Goal: Task Accomplishment & Management: Manage account settings

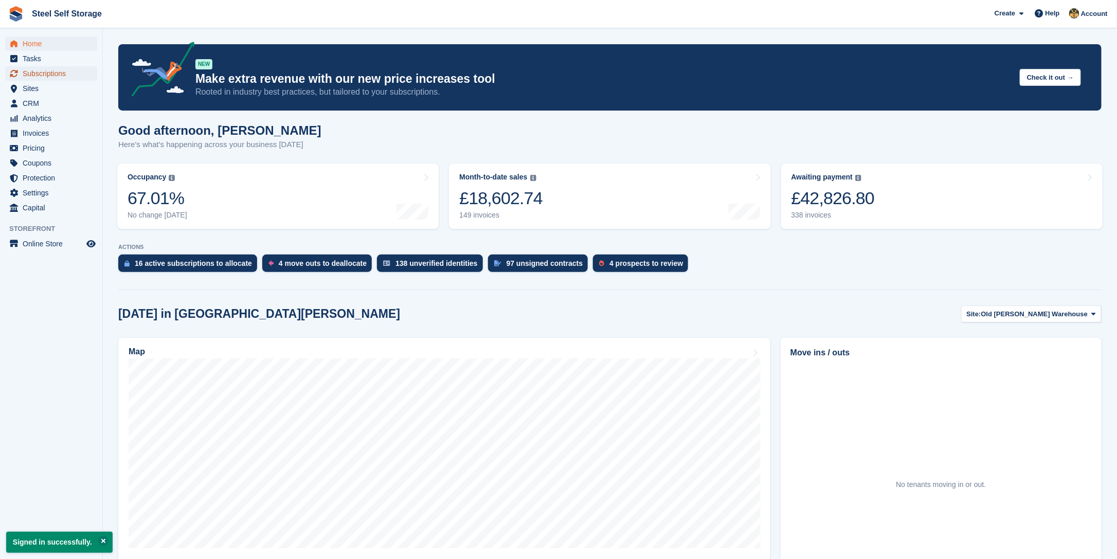
click at [51, 74] on span "Subscriptions" at bounding box center [54, 73] width 62 height 14
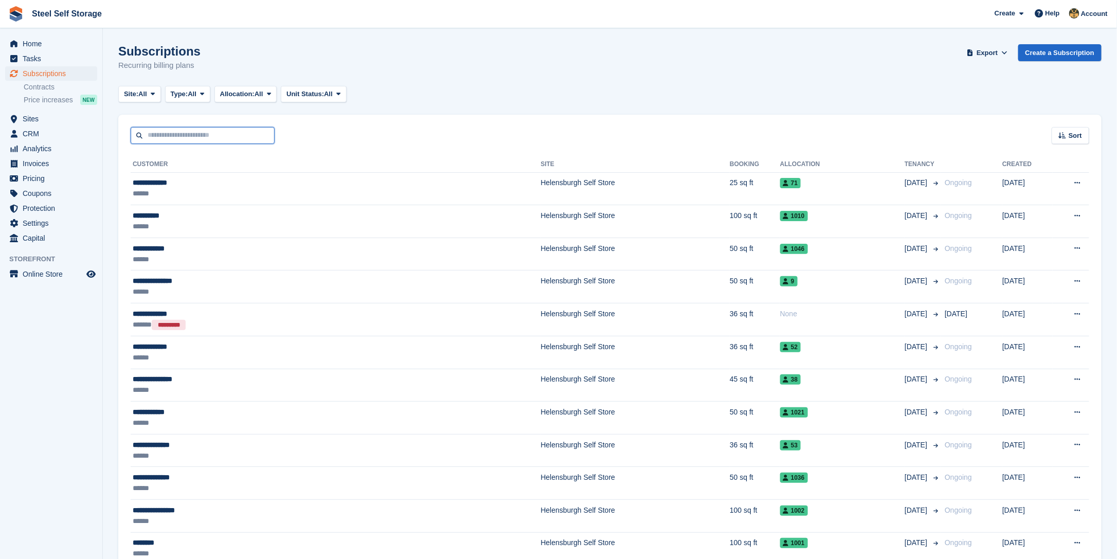
click at [223, 131] on input "text" at bounding box center [203, 135] width 144 height 17
type input "*********"
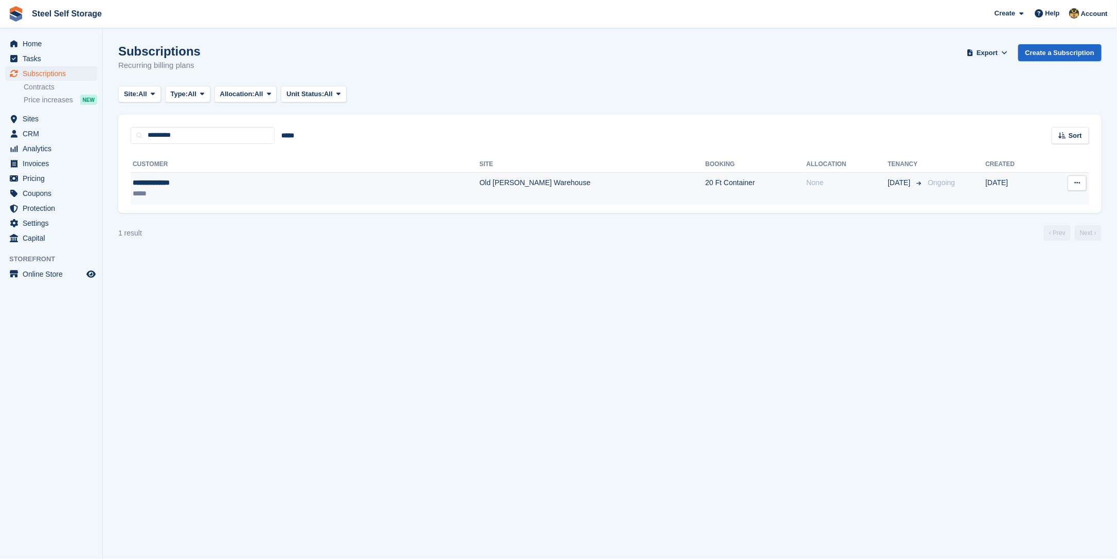
click at [167, 184] on div "**********" at bounding box center [217, 182] width 169 height 11
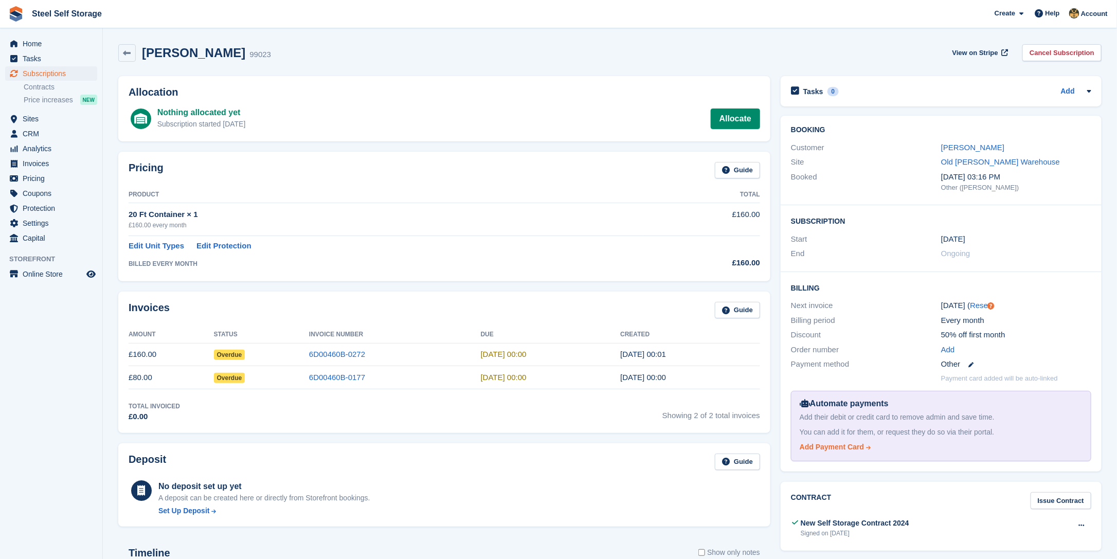
click at [843, 447] on div "Add Payment Card" at bounding box center [832, 447] width 64 height 11
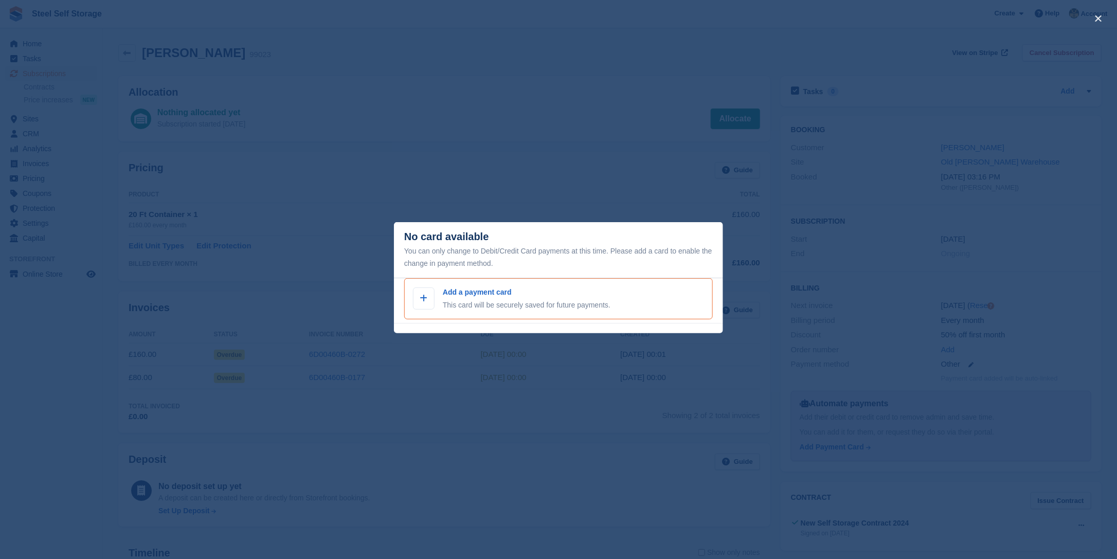
click at [473, 294] on p "Add a payment card" at bounding box center [527, 292] width 168 height 11
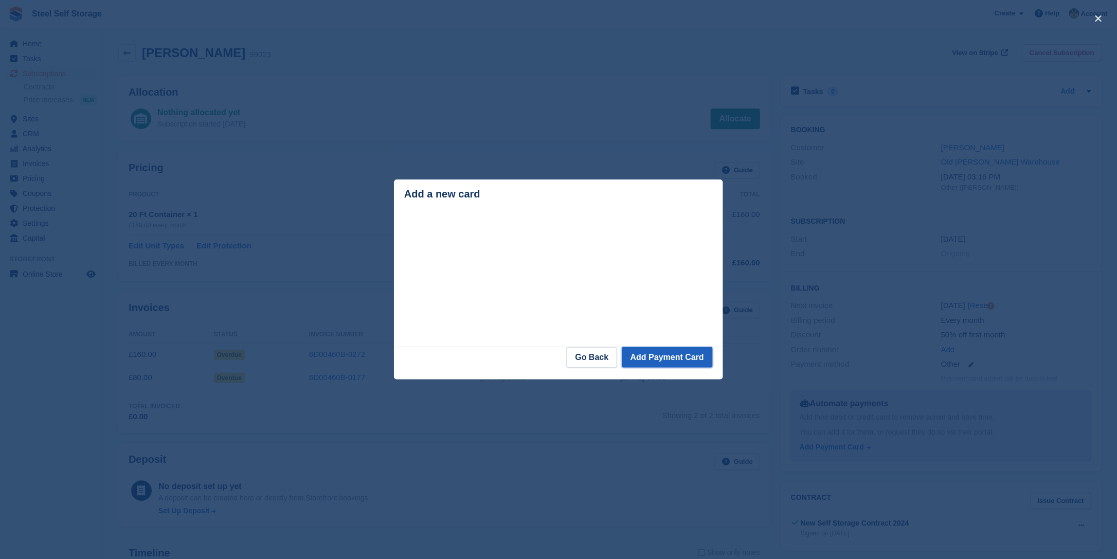
click at [676, 360] on button "Add Payment Card" at bounding box center [667, 357] width 91 height 21
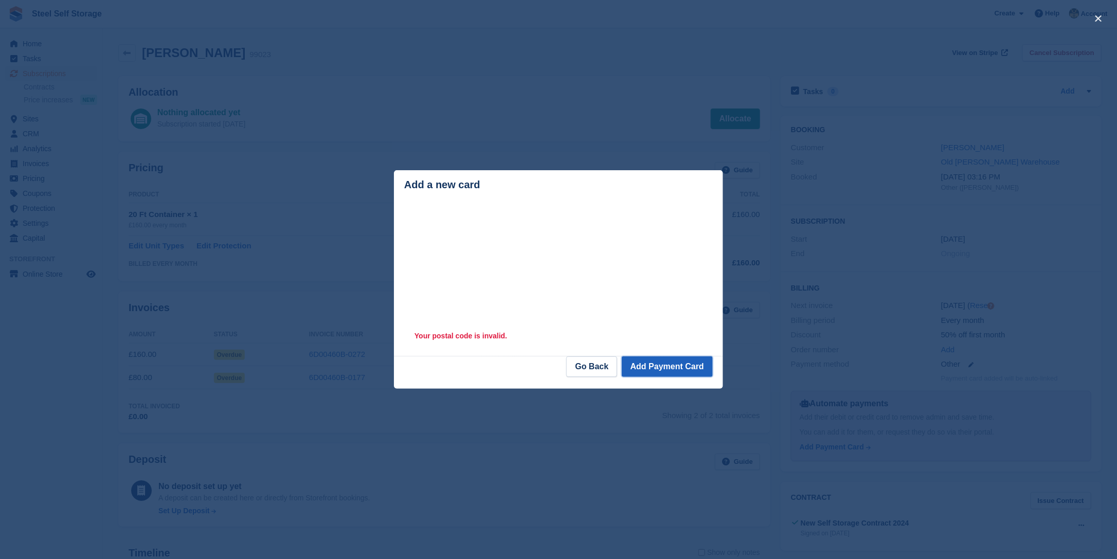
click at [654, 369] on button "Add Payment Card" at bounding box center [667, 366] width 91 height 21
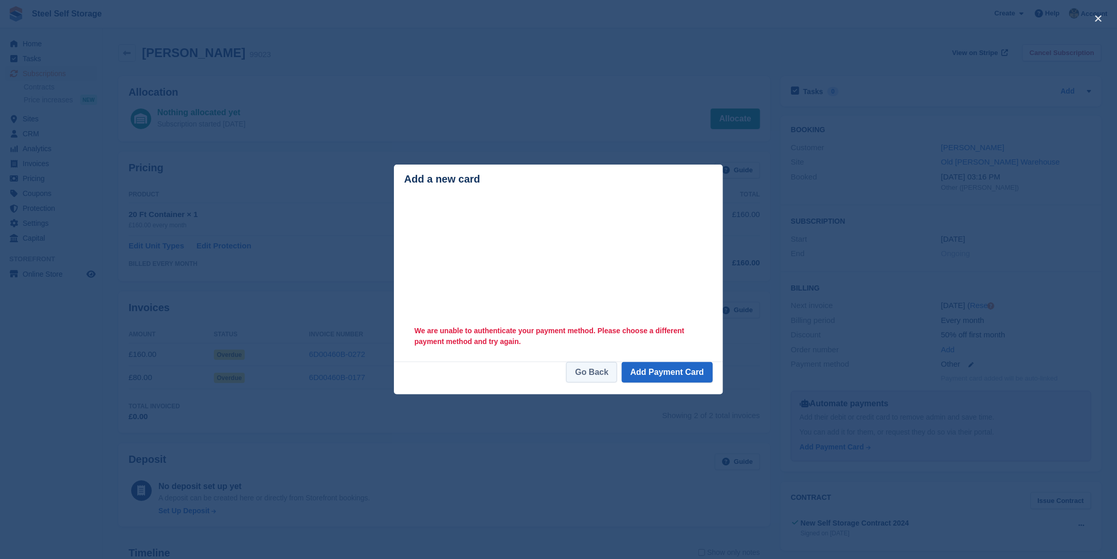
click at [594, 373] on link "Go Back" at bounding box center [591, 372] width 51 height 21
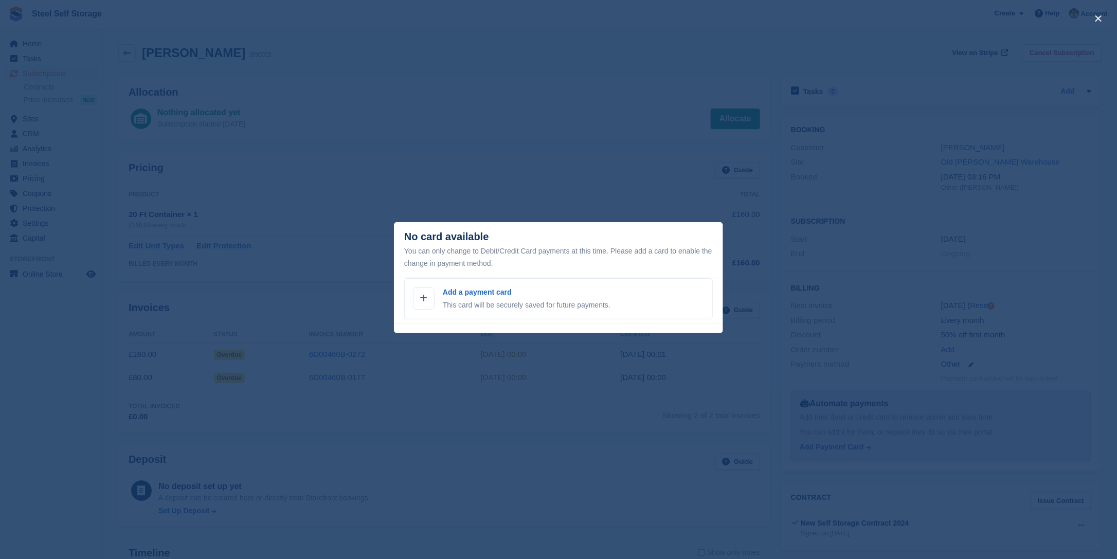
click at [385, 299] on div "close" at bounding box center [558, 279] width 1117 height 559
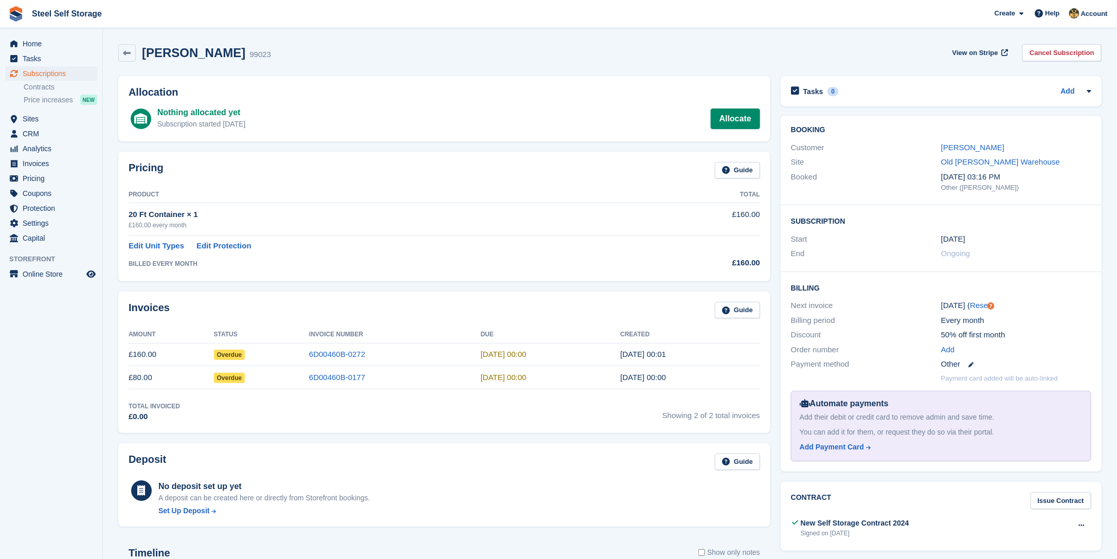
click at [995, 337] on div "50% off first month" at bounding box center [1016, 335] width 150 height 12
click at [1014, 336] on div "50% off first month" at bounding box center [1016, 335] width 150 height 12
click at [752, 124] on link "Allocate" at bounding box center [735, 119] width 49 height 21
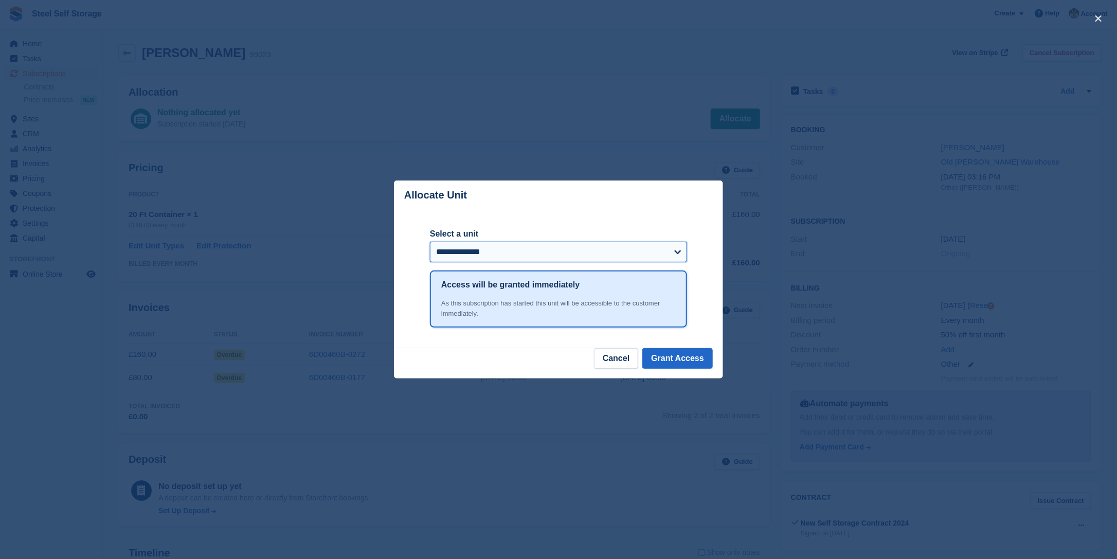
click at [675, 252] on select "**********" at bounding box center [558, 252] width 257 height 21
select select "******"
click at [430, 243] on select "**********" at bounding box center [558, 252] width 257 height 21
click at [678, 360] on button "Grant Access" at bounding box center [677, 358] width 70 height 21
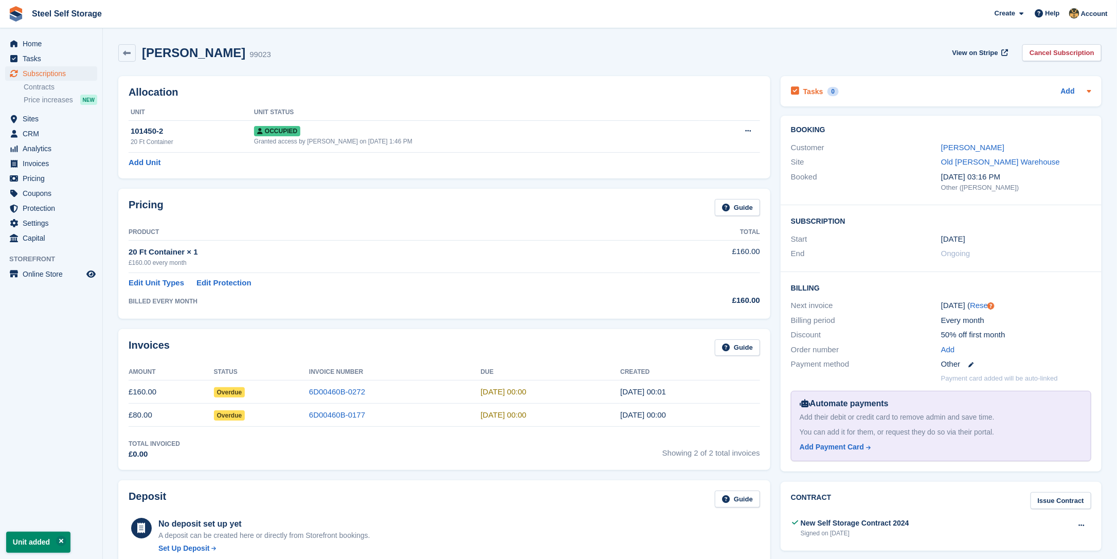
click at [1076, 91] on div "Add" at bounding box center [1076, 91] width 30 height 12
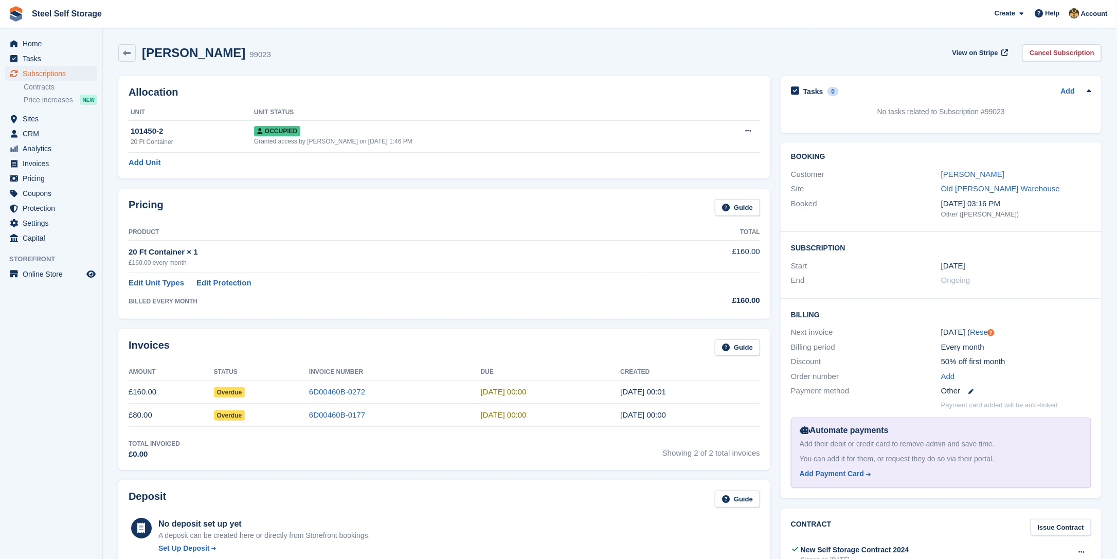
click at [164, 301] on div "BILLED EVERY MONTH" at bounding box center [386, 301] width 515 height 9
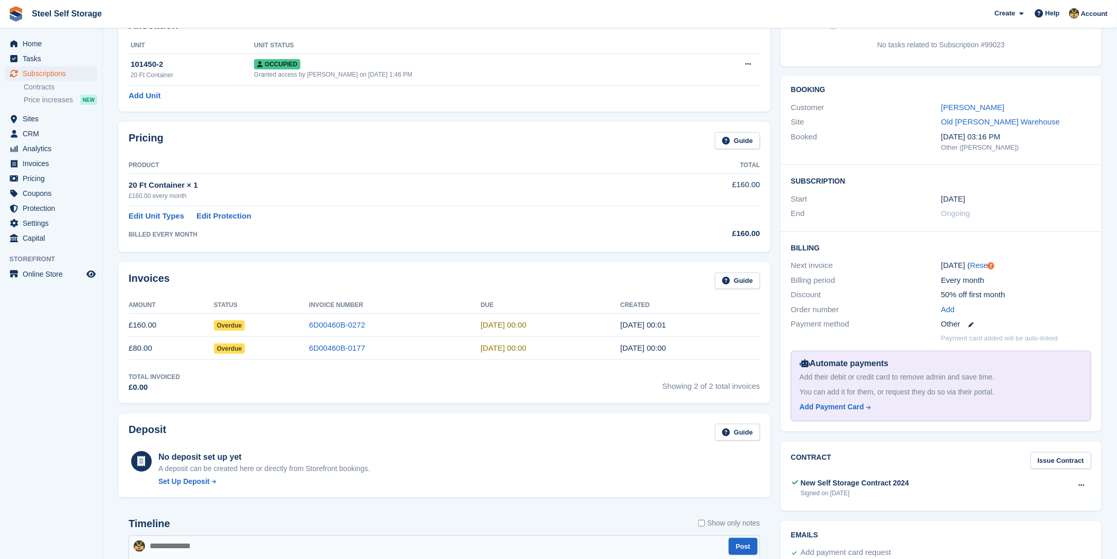
scroll to position [206, 0]
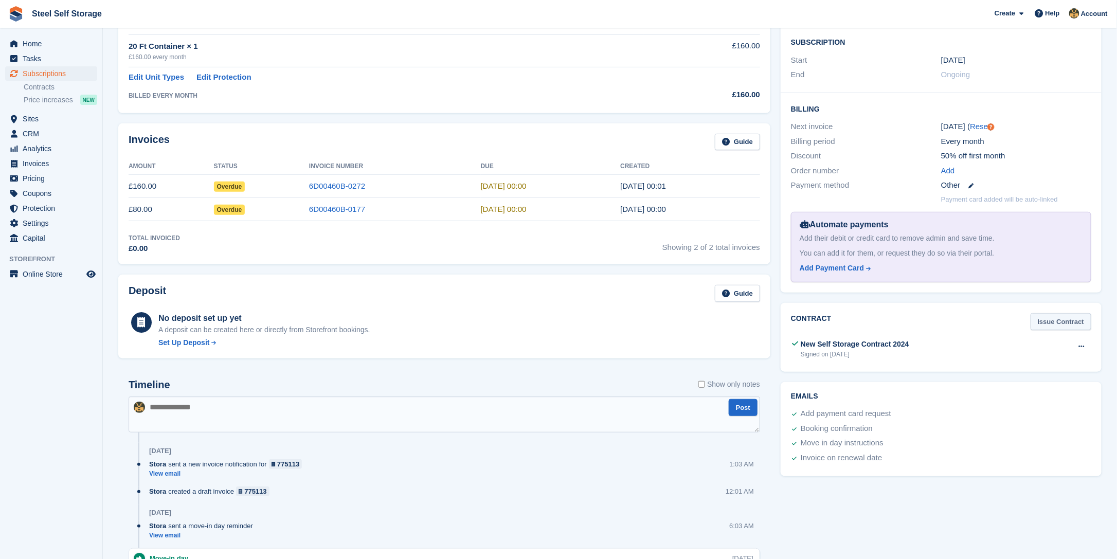
click at [1061, 323] on link "Issue Contract" at bounding box center [1061, 321] width 61 height 17
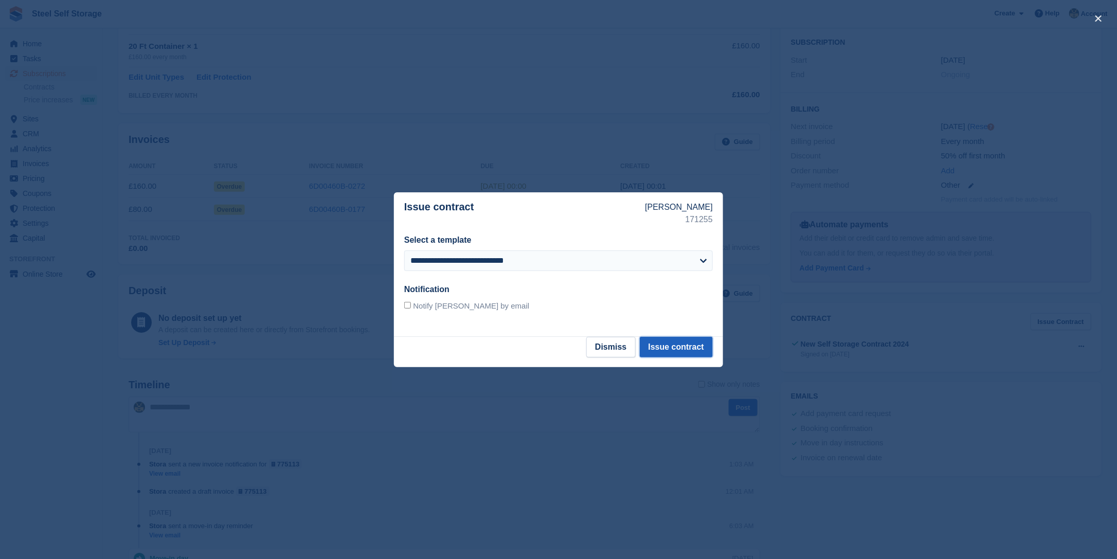
click at [674, 349] on button "Issue contract" at bounding box center [676, 347] width 73 height 21
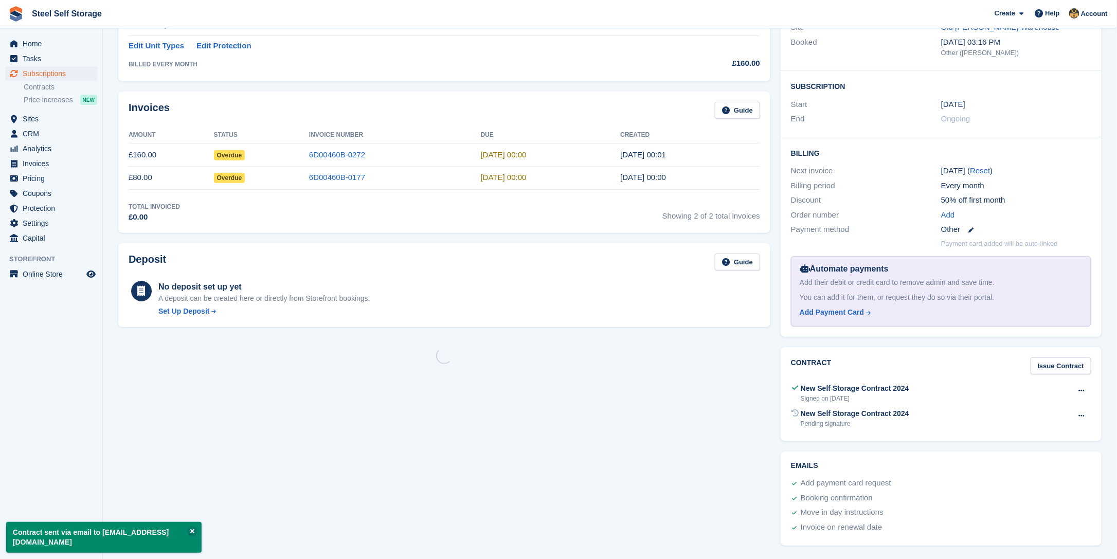
scroll to position [0, 0]
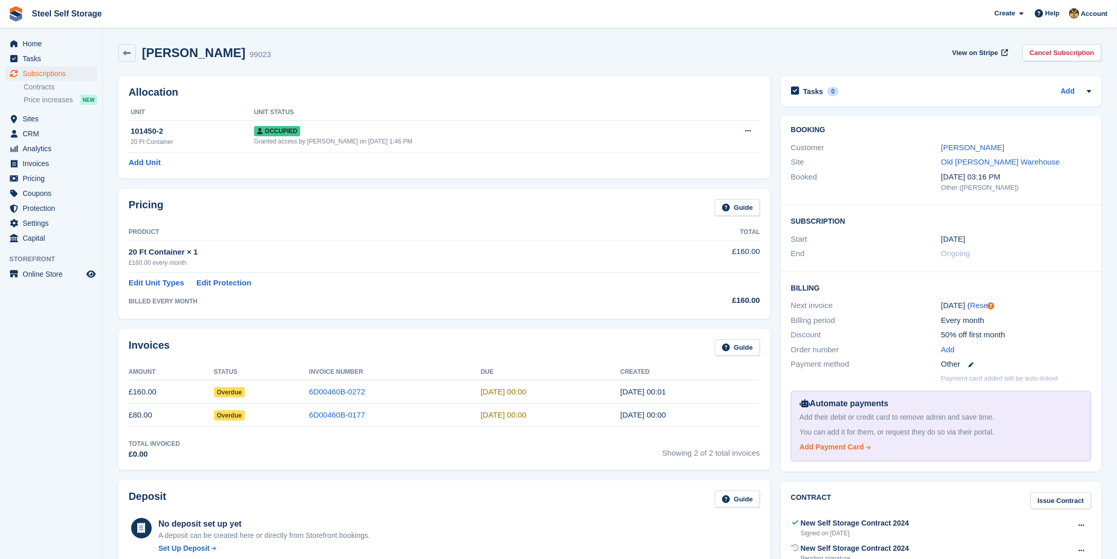
click at [833, 445] on div "Add Payment Card" at bounding box center [832, 447] width 64 height 11
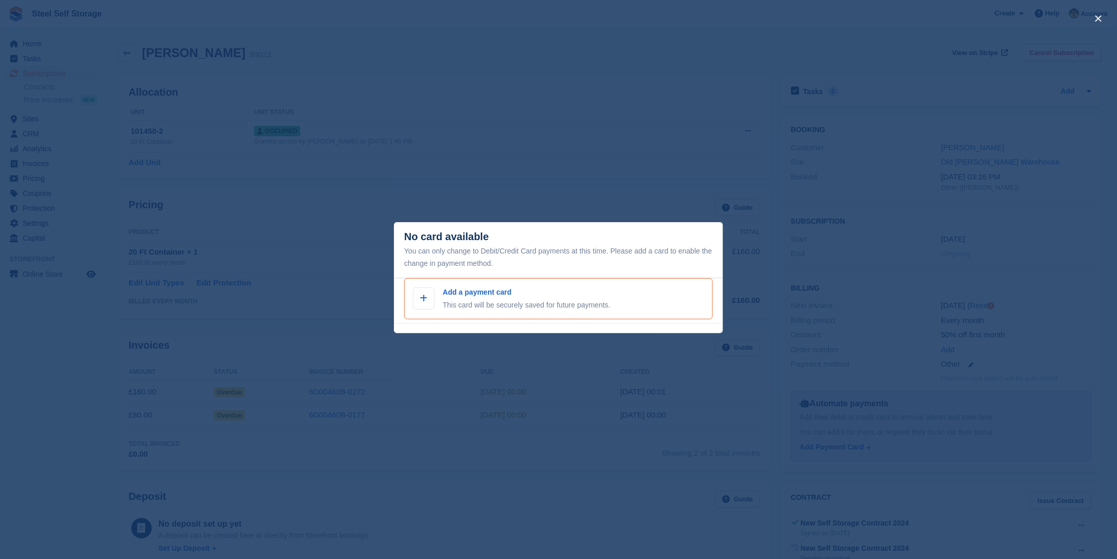
click at [482, 297] on p "Add a payment card" at bounding box center [527, 292] width 168 height 11
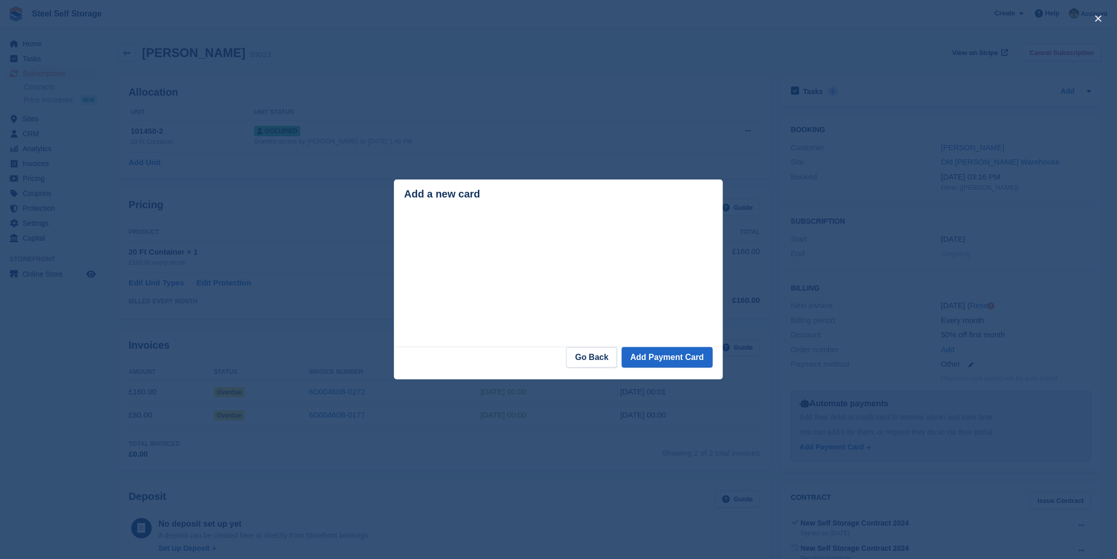
click at [519, 155] on div "close" at bounding box center [558, 279] width 1117 height 559
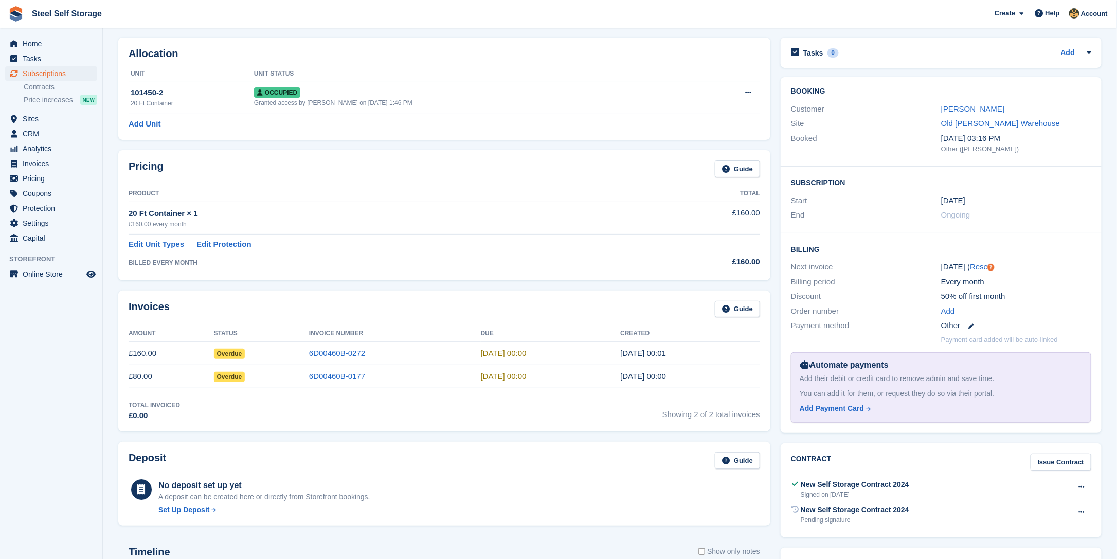
scroll to position [154, 0]
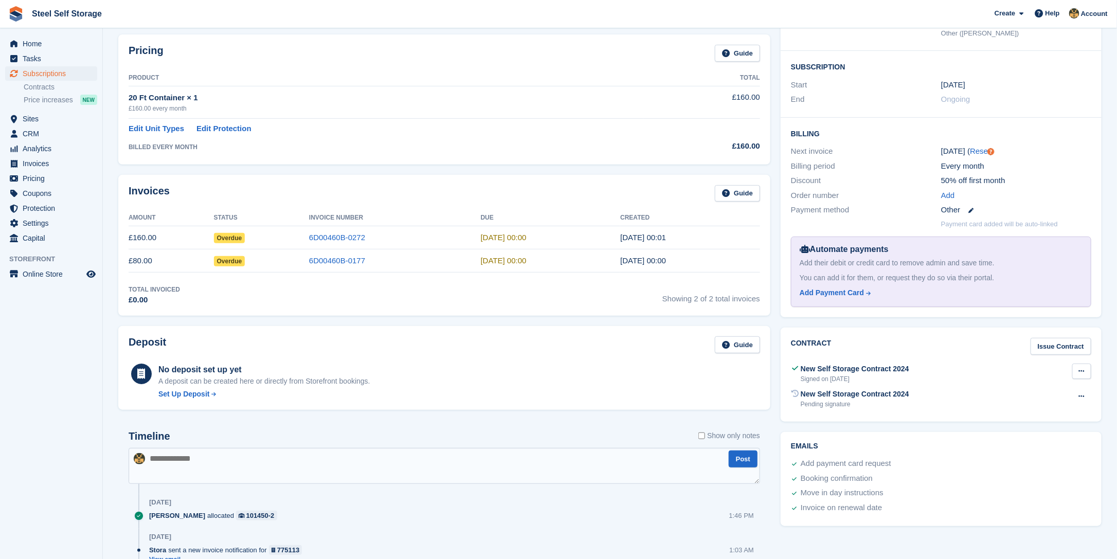
click at [1080, 372] on icon at bounding box center [1082, 371] width 6 height 7
click at [1013, 387] on p "View" at bounding box center [1041, 391] width 89 height 13
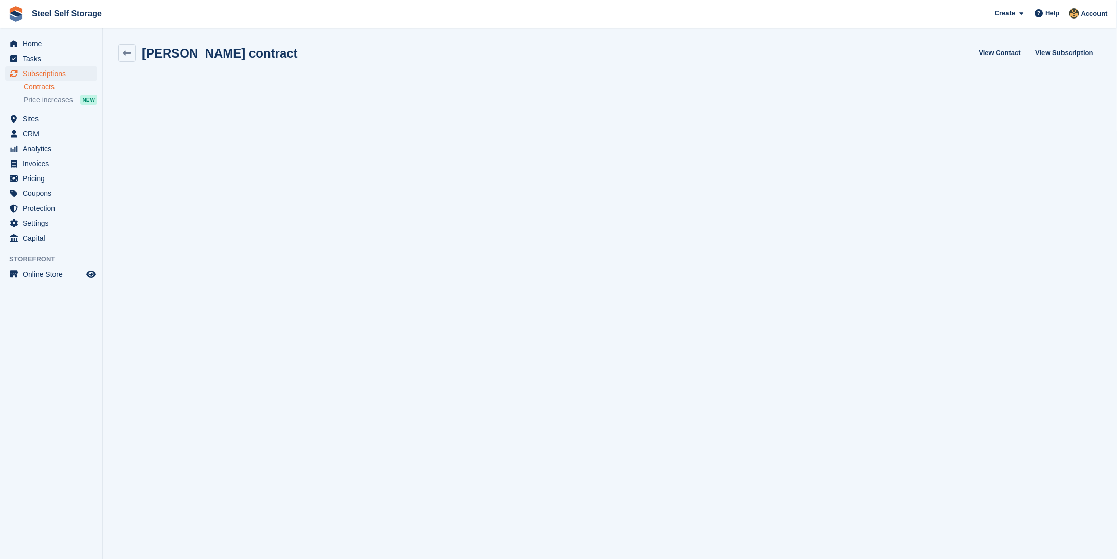
scroll to position [1, 0]
click at [1068, 51] on link "View Subscription" at bounding box center [1065, 51] width 66 height 17
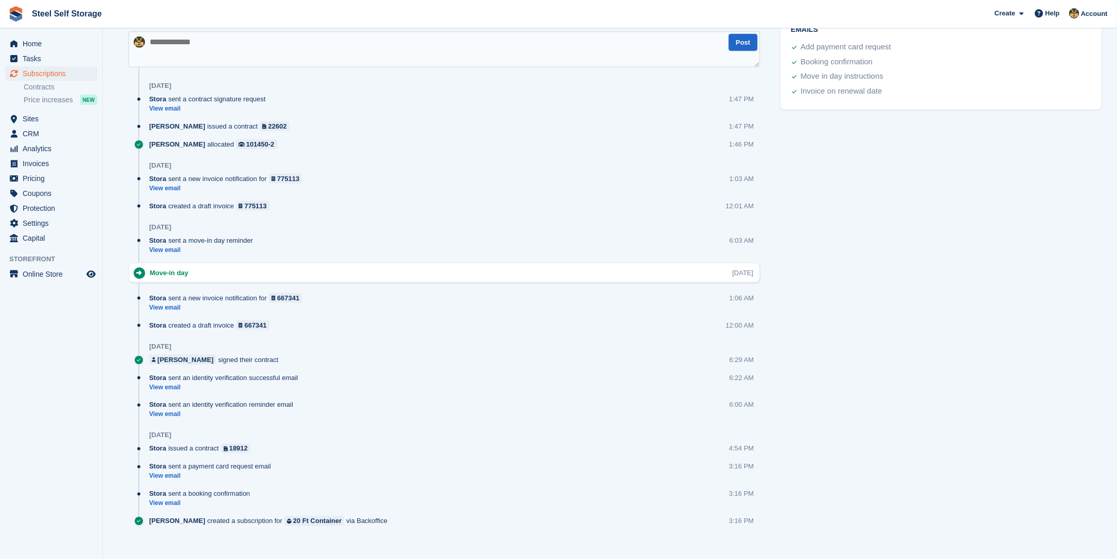
scroll to position [580, 0]
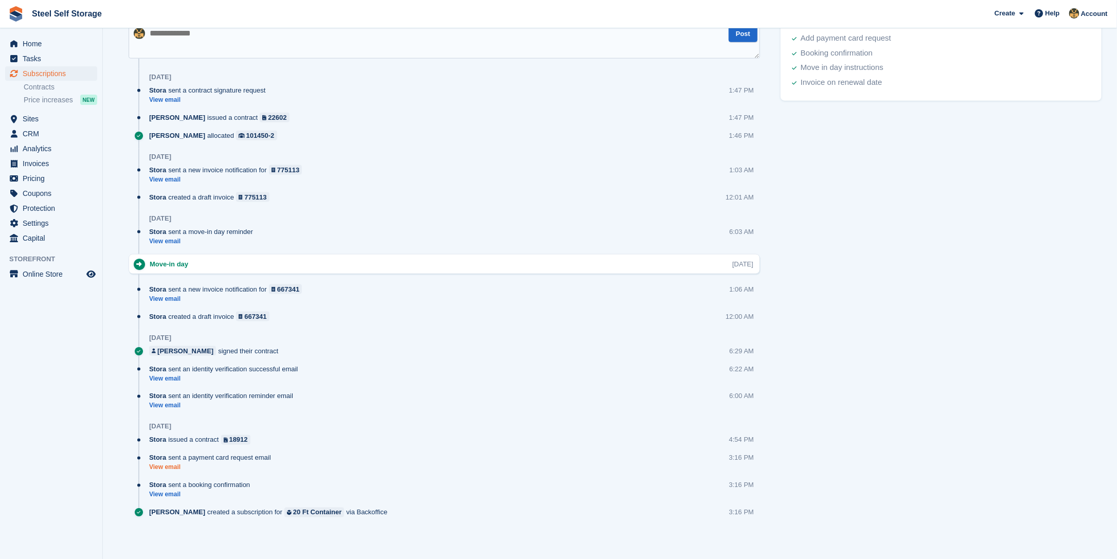
click at [171, 467] on link "View email" at bounding box center [212, 467] width 127 height 9
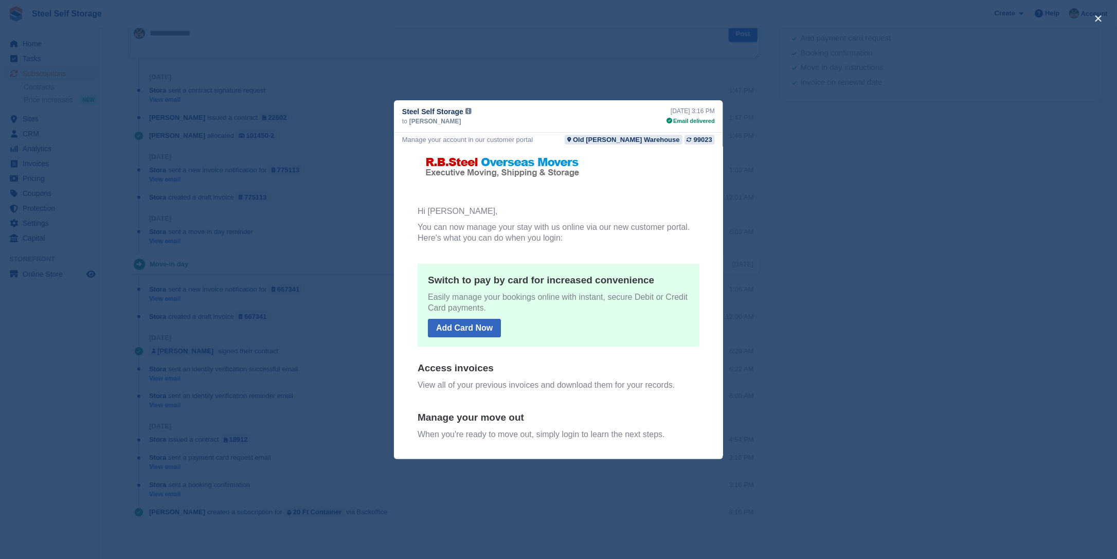
scroll to position [0, 0]
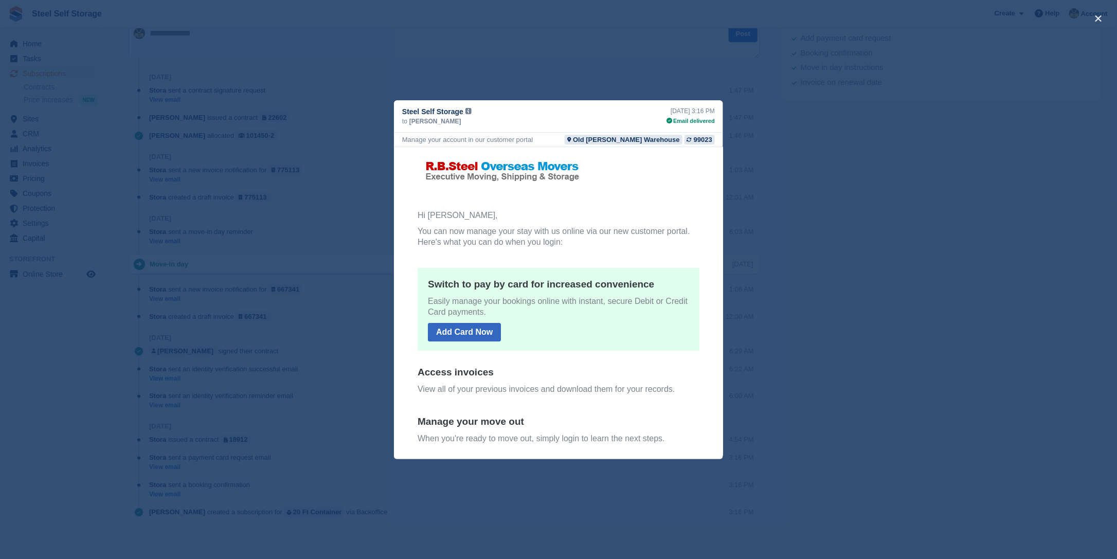
click at [900, 146] on div "close" at bounding box center [558, 279] width 1117 height 559
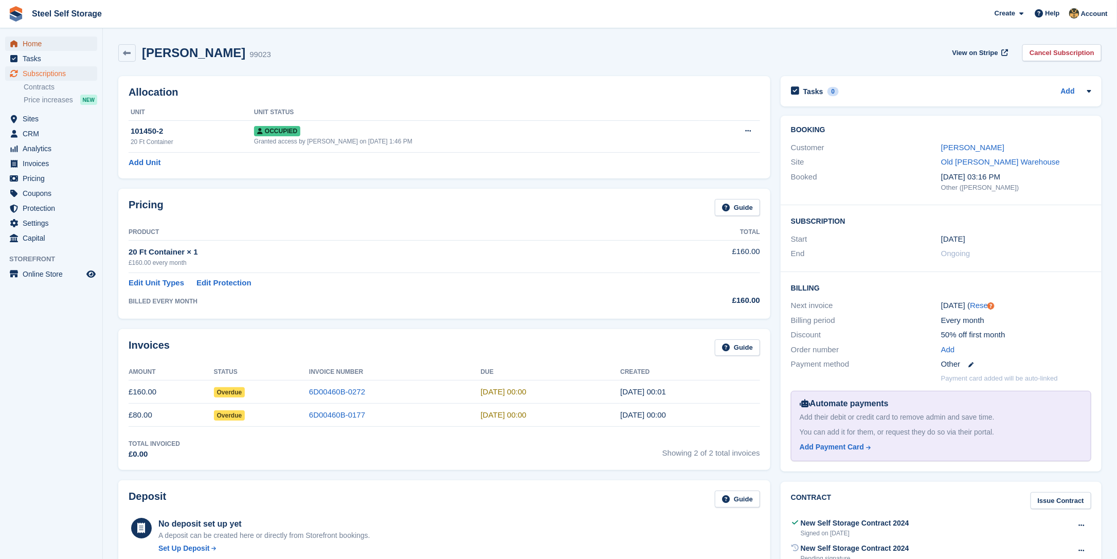
click at [25, 43] on span "Home" at bounding box center [54, 44] width 62 height 14
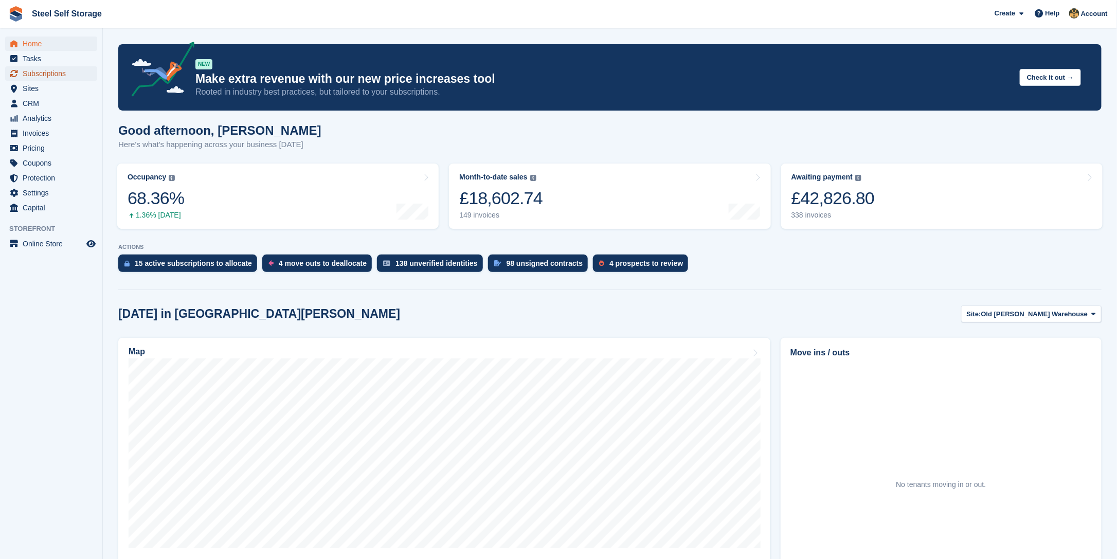
click at [30, 77] on span "Subscriptions" at bounding box center [54, 73] width 62 height 14
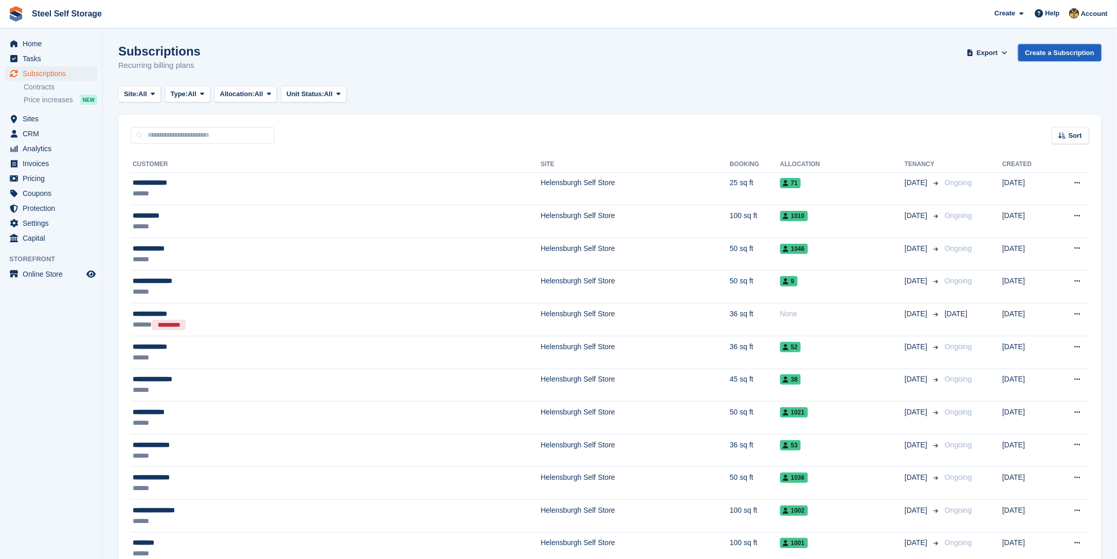
click at [1062, 53] on link "Create a Subscription" at bounding box center [1059, 52] width 83 height 17
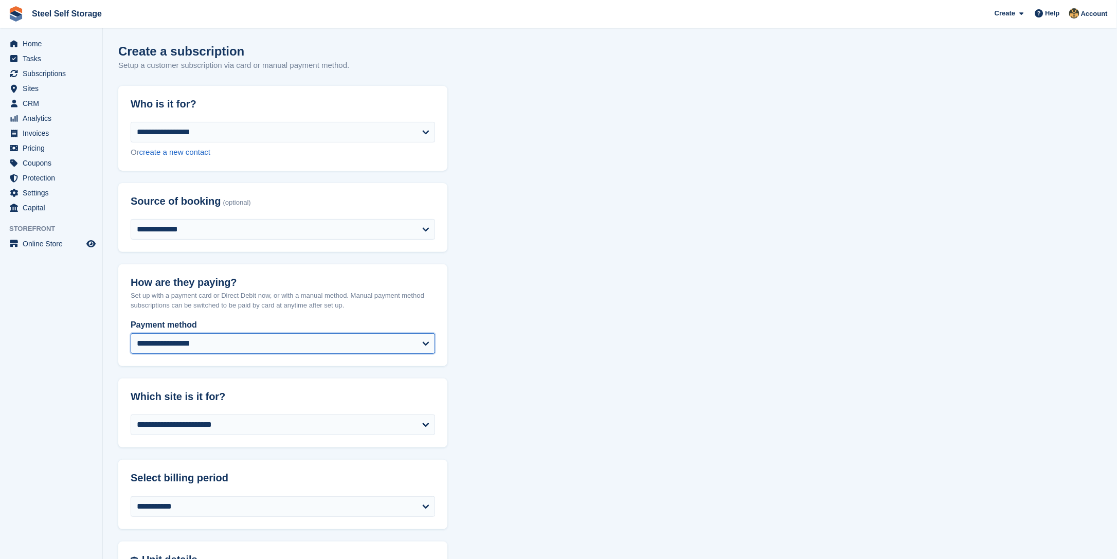
click at [422, 345] on select "**********" at bounding box center [283, 343] width 304 height 21
click at [34, 42] on span "Home" at bounding box center [54, 44] width 62 height 14
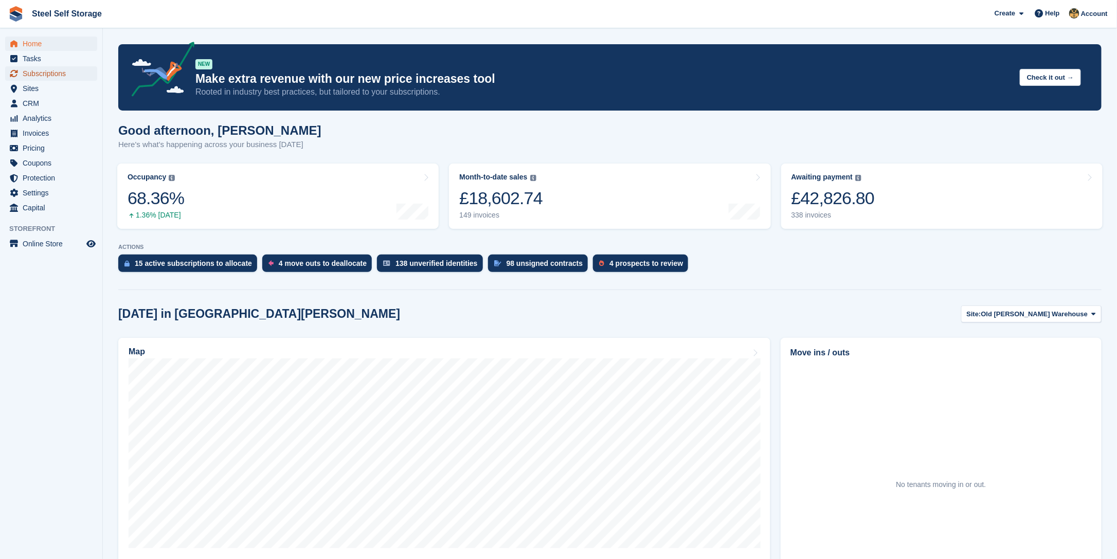
click at [60, 72] on span "Subscriptions" at bounding box center [54, 73] width 62 height 14
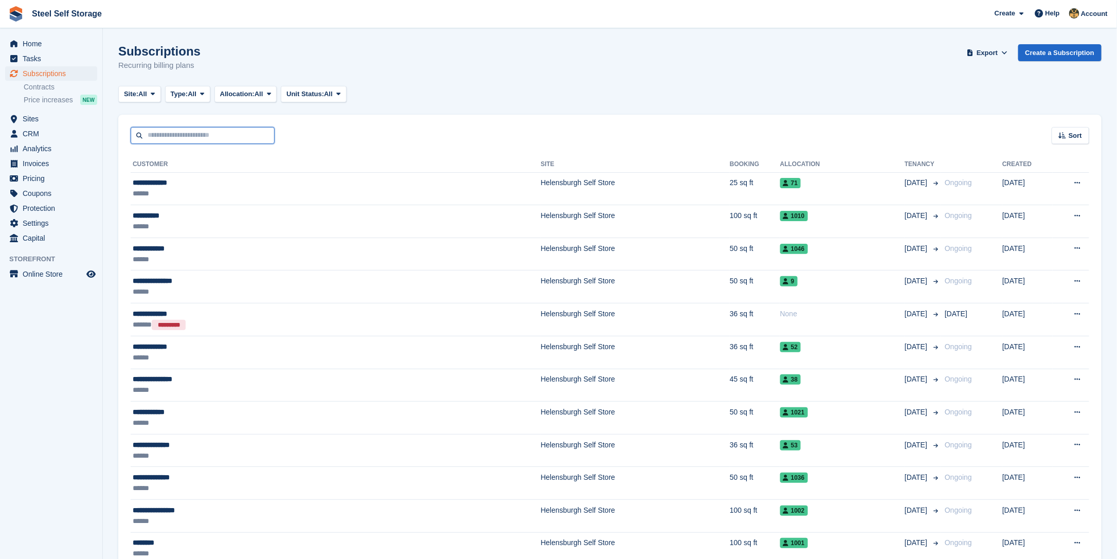
click at [235, 136] on input "text" at bounding box center [203, 135] width 144 height 17
type input "*********"
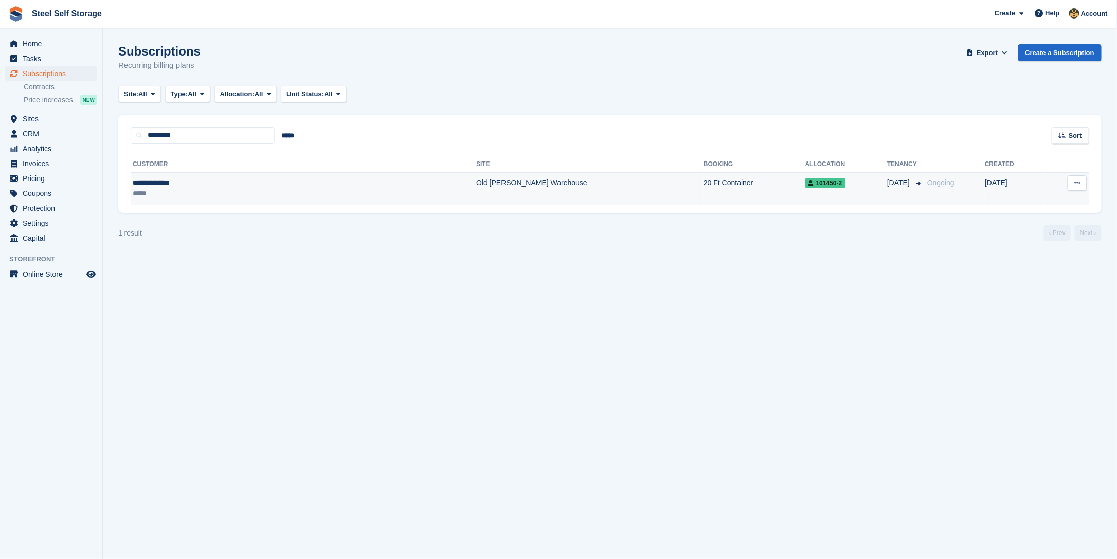
click at [1074, 190] on button at bounding box center [1077, 182] width 19 height 15
click at [1033, 204] on p "View customer" at bounding box center [1036, 202] width 89 height 13
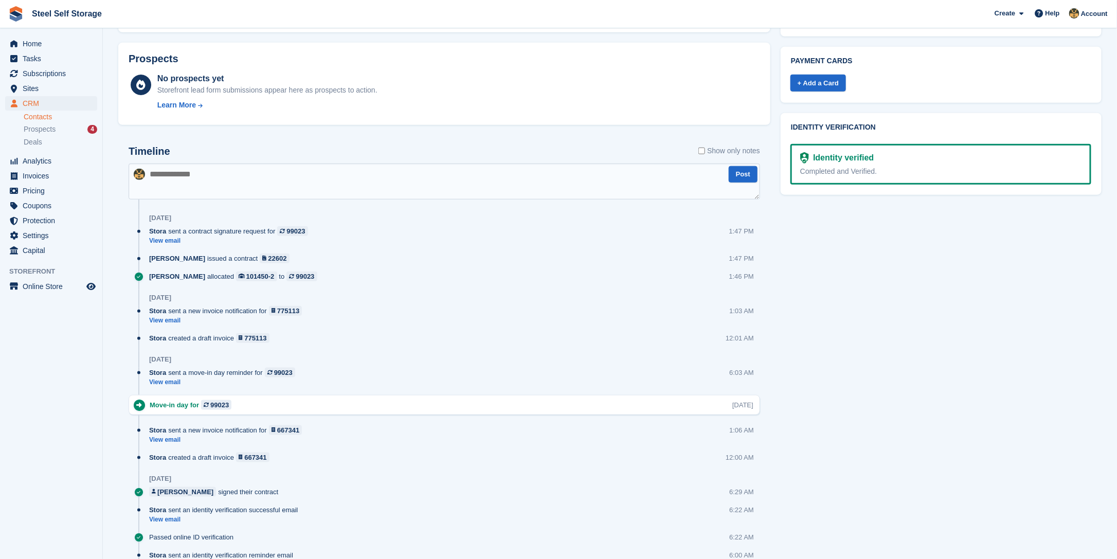
scroll to position [260, 0]
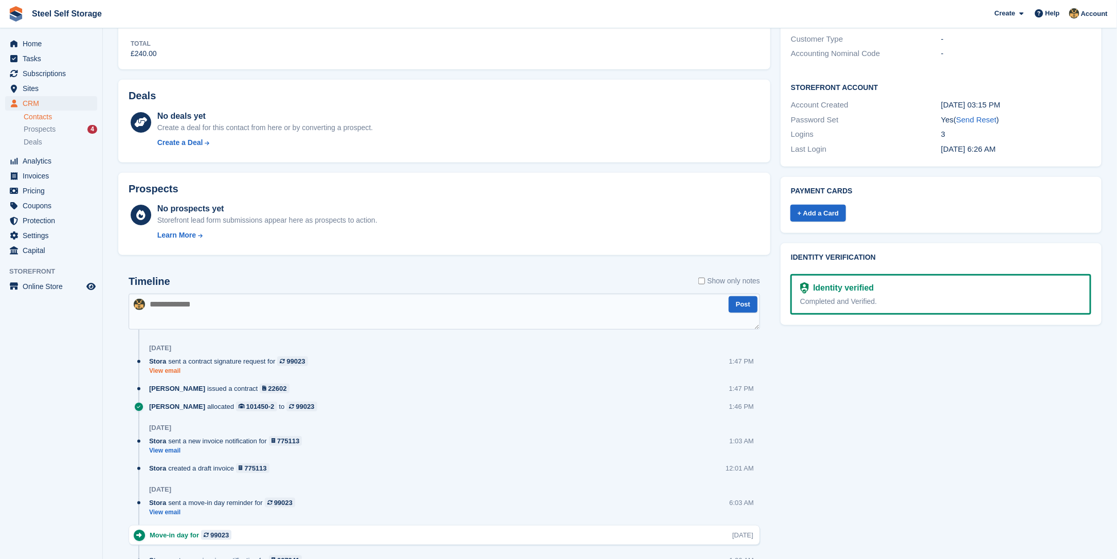
click at [161, 369] on link "View email" at bounding box center [231, 371] width 164 height 9
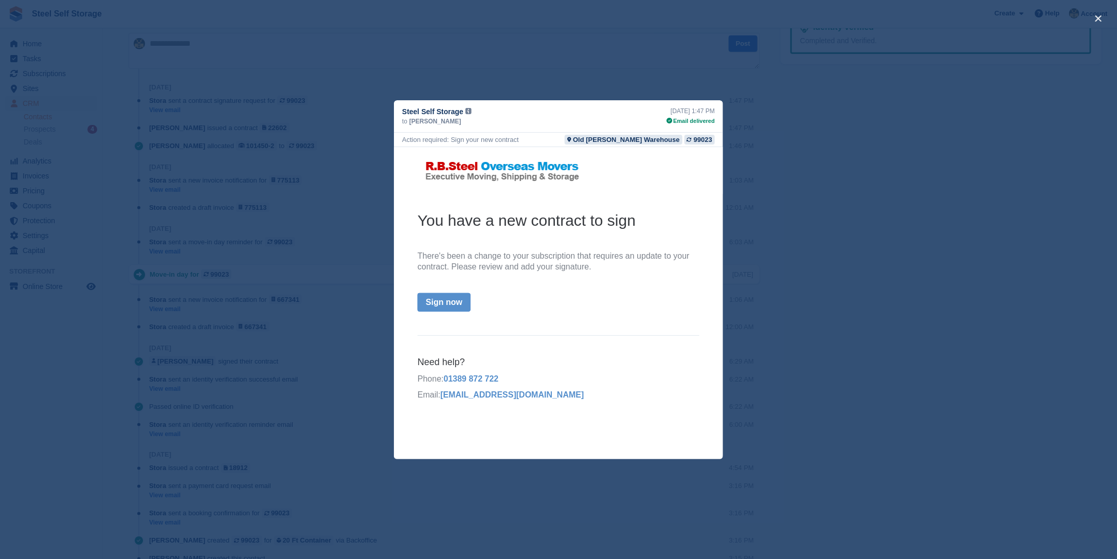
scroll to position [568, 0]
click at [751, 182] on div "close" at bounding box center [558, 279] width 1117 height 559
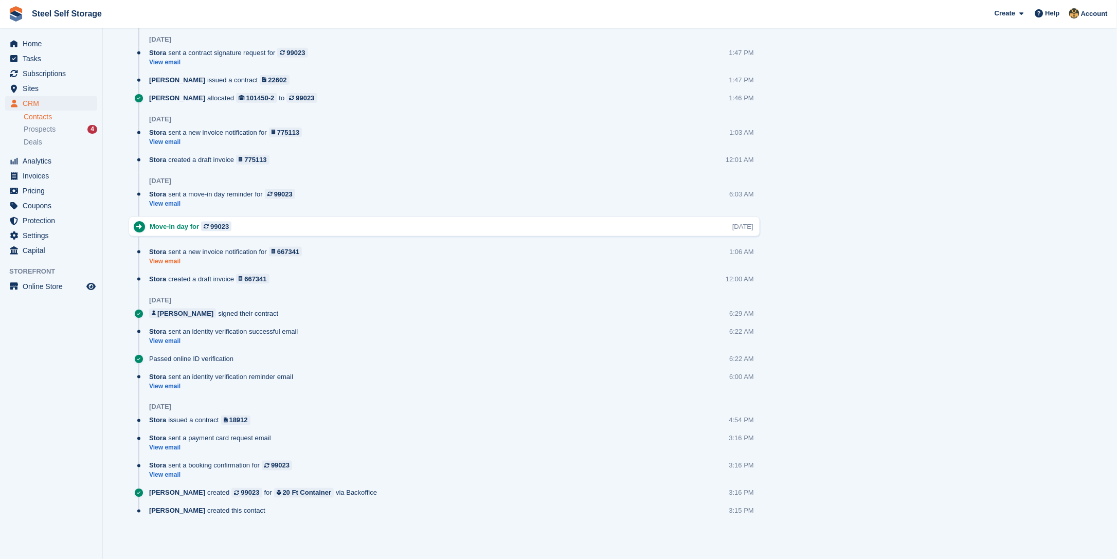
click at [167, 260] on link "View email" at bounding box center [228, 261] width 158 height 9
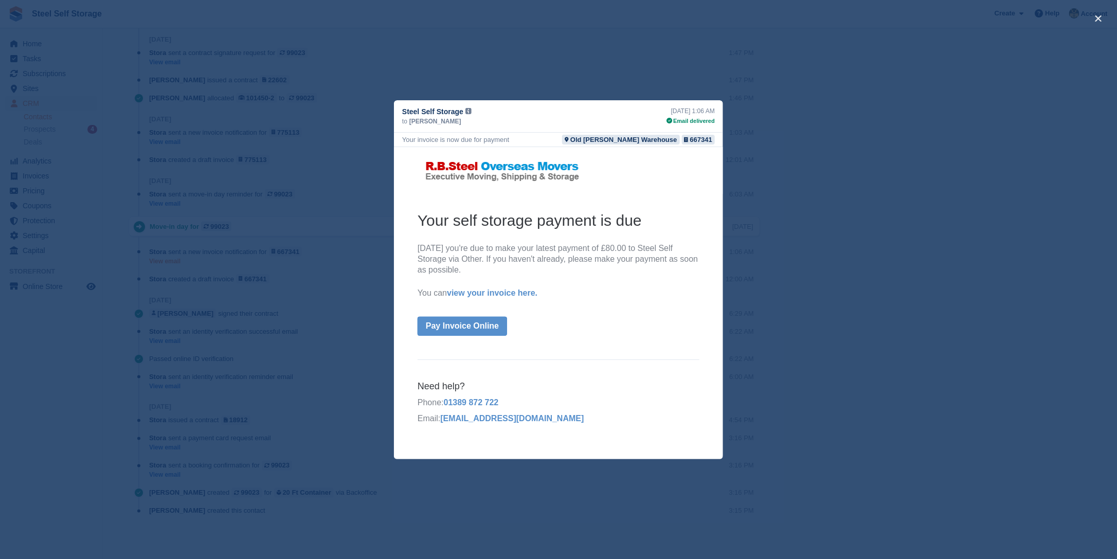
scroll to position [0, 0]
click at [457, 330] on link "Pay Invoice Online" at bounding box center [461, 325] width 89 height 19
click at [737, 125] on div "close" at bounding box center [558, 279] width 1117 height 559
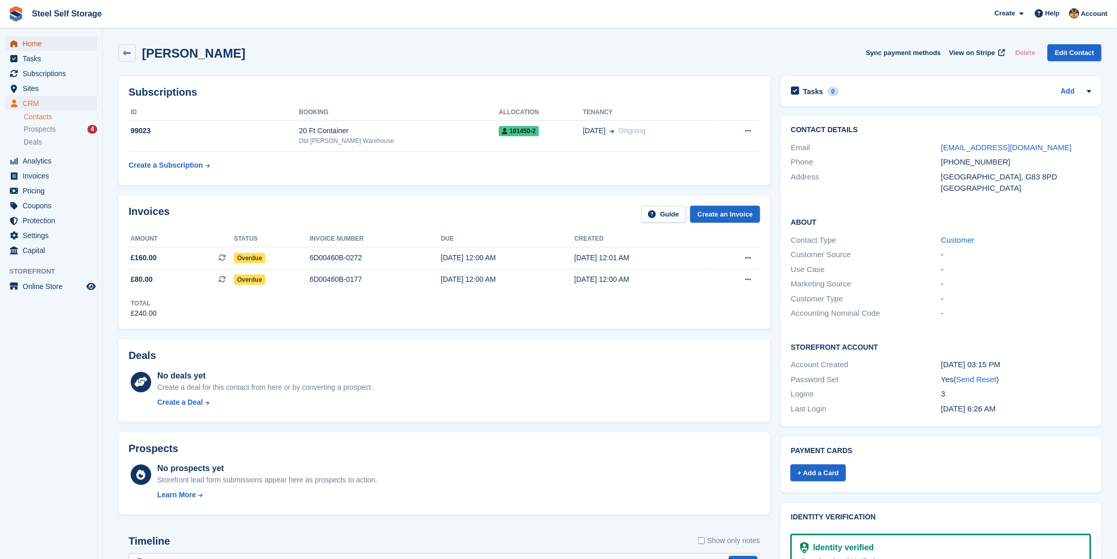
click at [36, 40] on span "Home" at bounding box center [54, 44] width 62 height 14
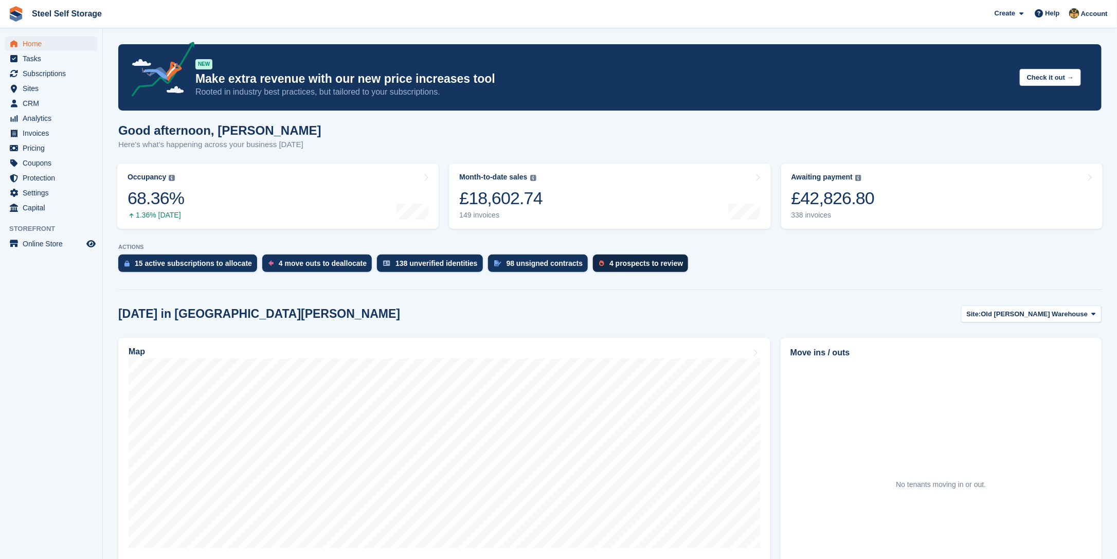
click at [609, 263] on div "4 prospects to review" at bounding box center [646, 263] width 74 height 8
click at [55, 77] on span "Subscriptions" at bounding box center [54, 73] width 62 height 14
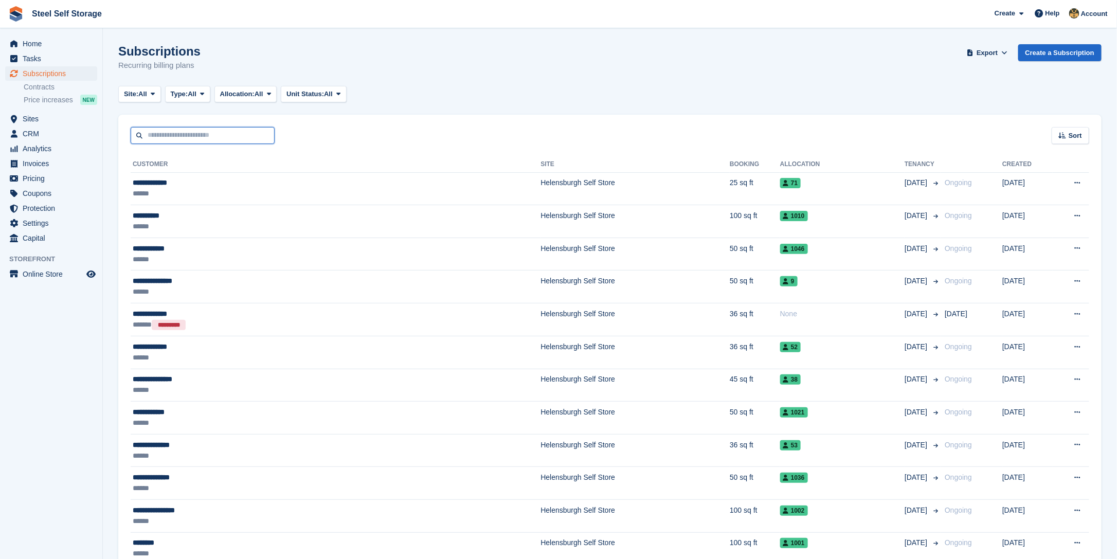
click at [174, 141] on input "text" at bounding box center [203, 135] width 144 height 17
type input "*****"
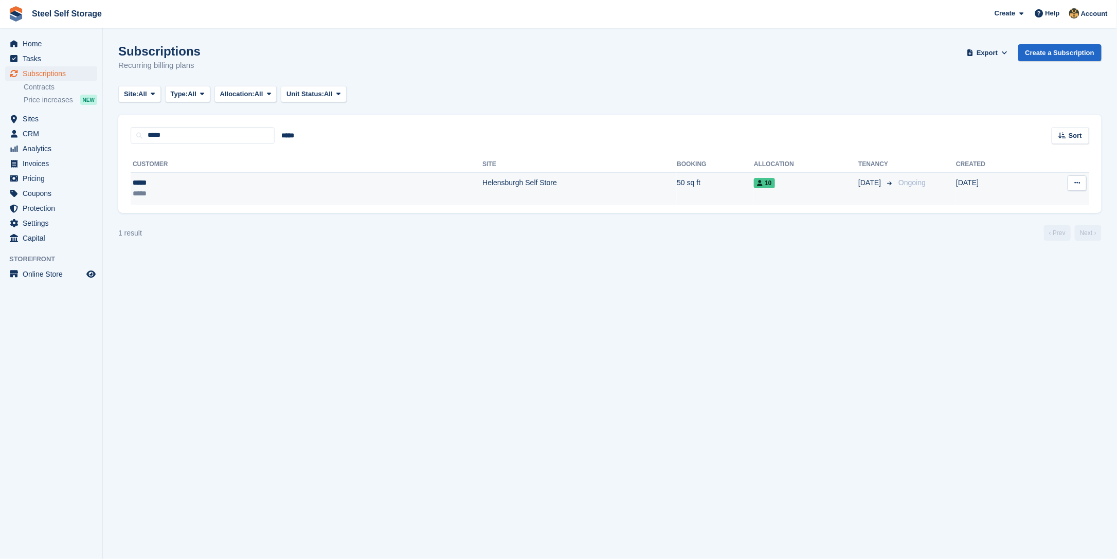
click at [140, 183] on div "*****" at bounding box center [199, 182] width 133 height 11
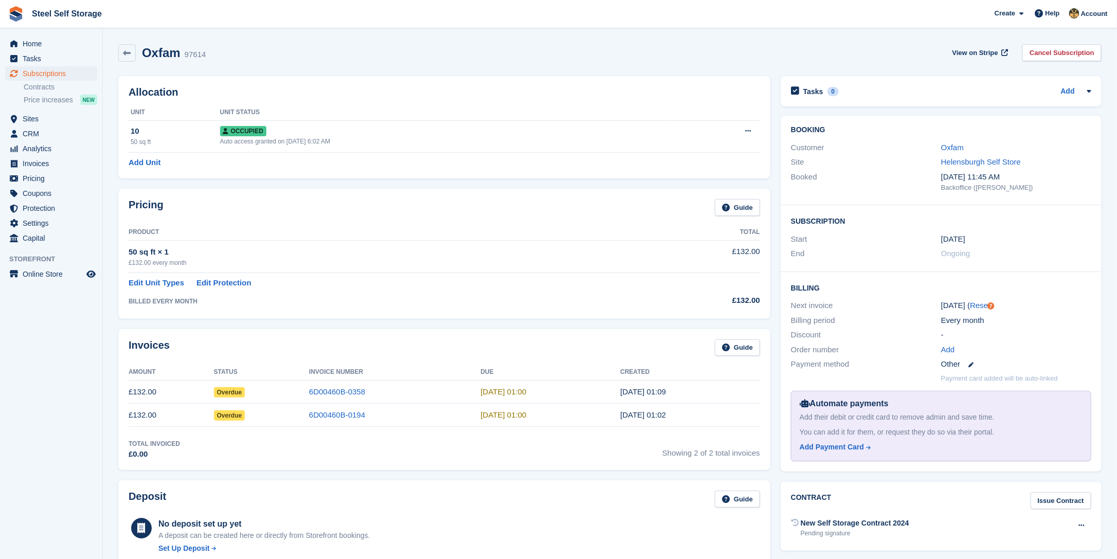
click at [174, 301] on div "BILLED EVERY MONTH" at bounding box center [386, 301] width 515 height 9
